Goal: Task Accomplishment & Management: Complete application form

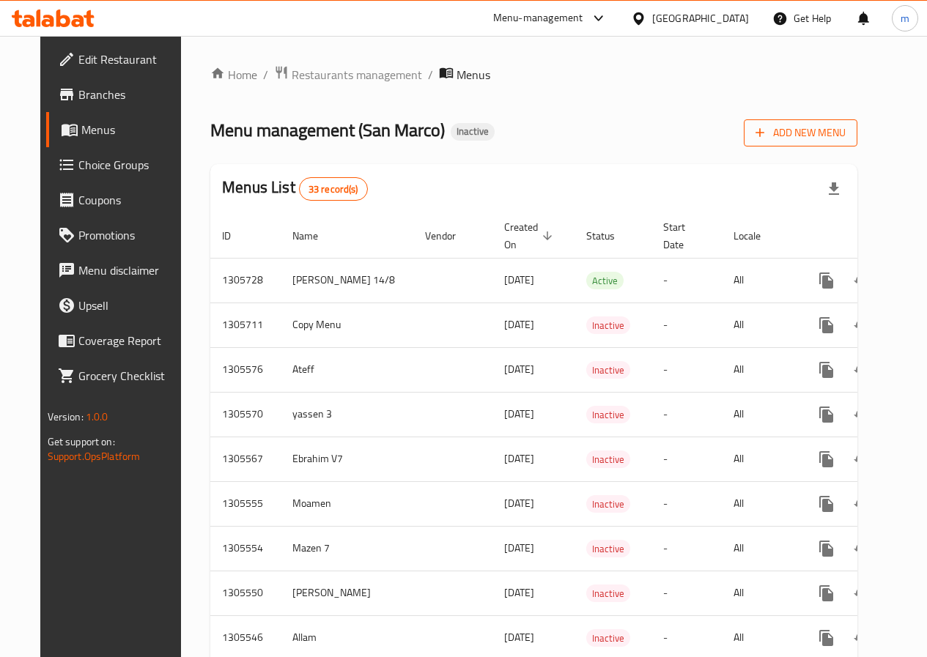
click at [824, 137] on span "Add New Menu" at bounding box center [800, 133] width 90 height 18
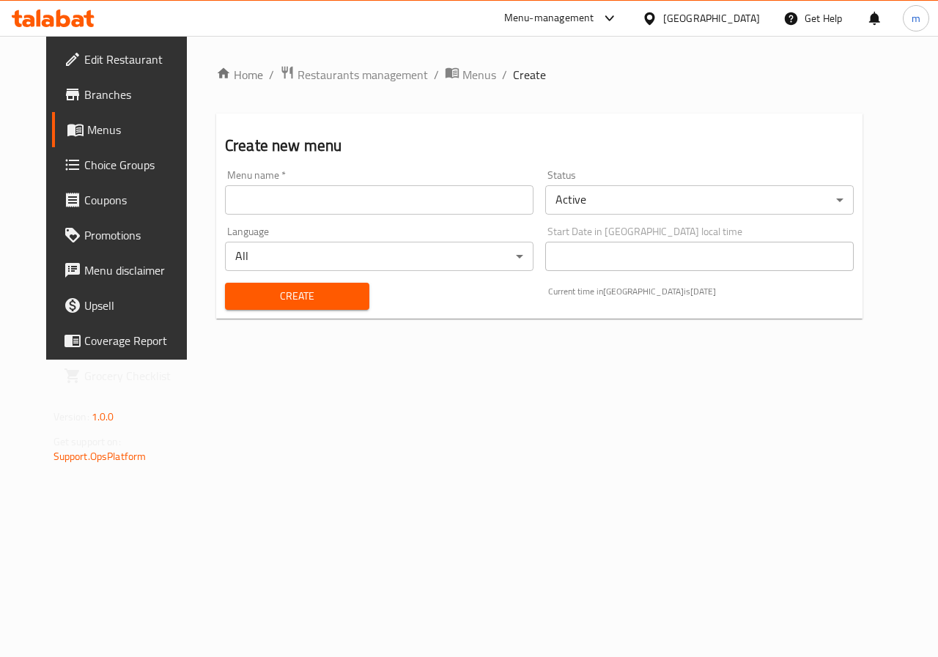
click at [422, 174] on div "Menu name   * Menu name *" at bounding box center [379, 192] width 308 height 45
click at [429, 186] on input "text" at bounding box center [379, 199] width 308 height 29
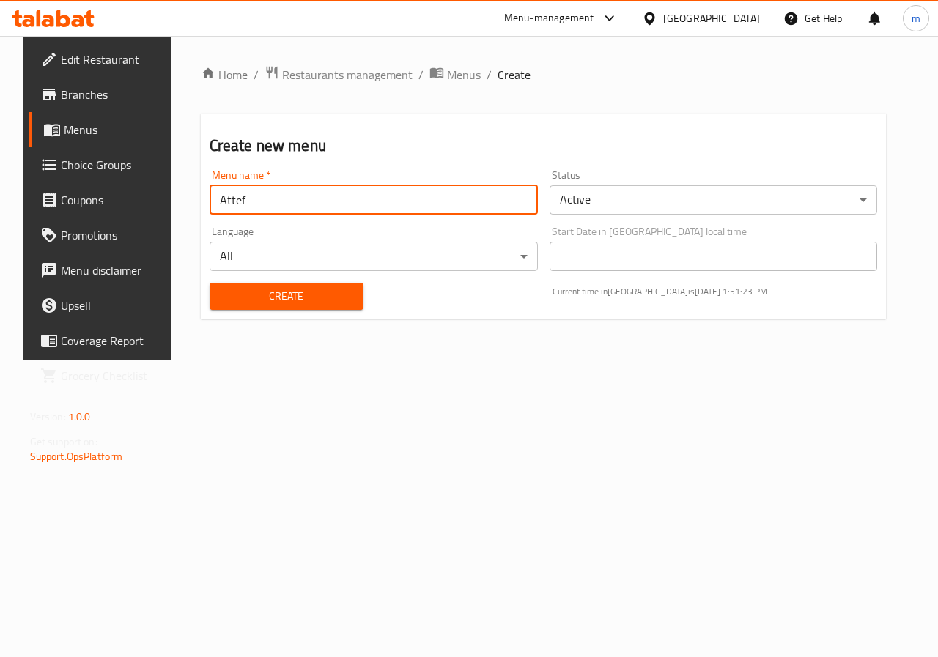
type input "Attef"
click at [209, 283] on button "Create" at bounding box center [286, 296] width 154 height 27
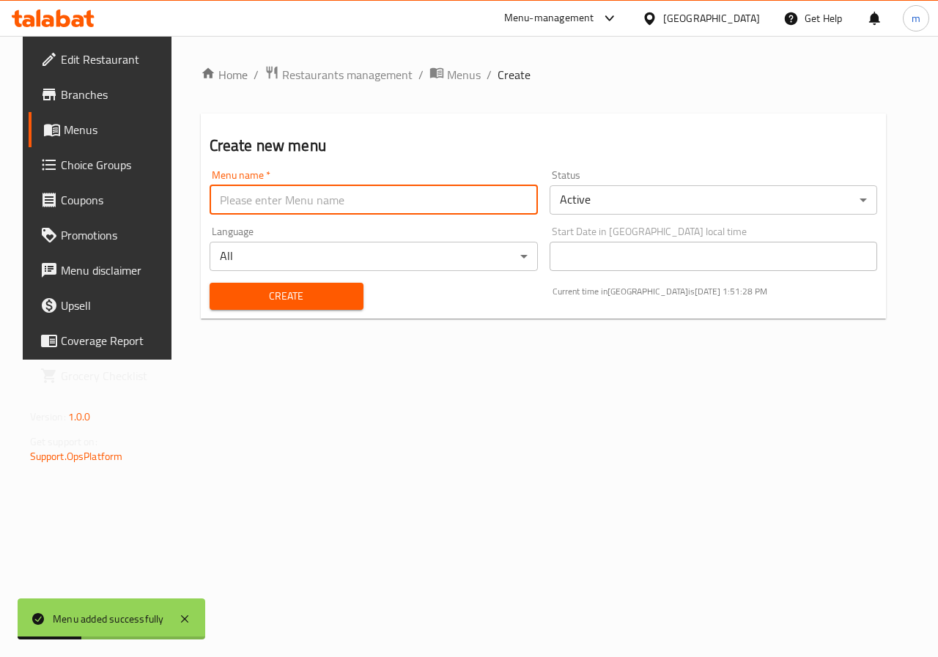
click at [77, 138] on span "Menus" at bounding box center [116, 130] width 104 height 18
